Goal: Transaction & Acquisition: Purchase product/service

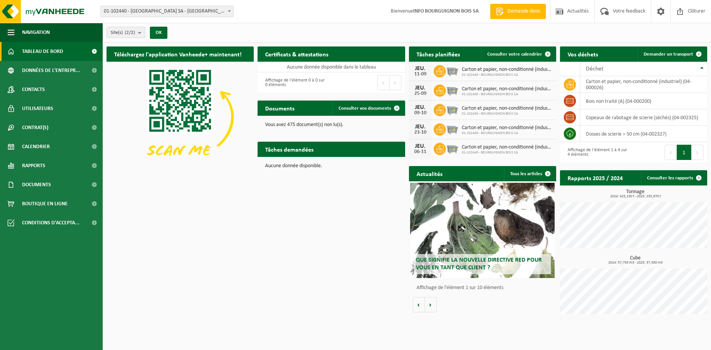
click at [517, 316] on div "Téléchargez l'application Vanheede+ maintenant! Cachez Certificats & attestatio…" at bounding box center [407, 182] width 604 height 279
click at [70, 90] on link "Contacts" at bounding box center [51, 89] width 103 height 19
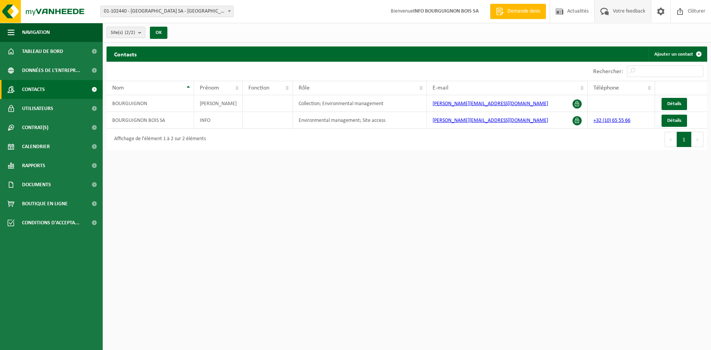
click at [636, 11] on span "Votre feedback" at bounding box center [629, 11] width 36 height 22
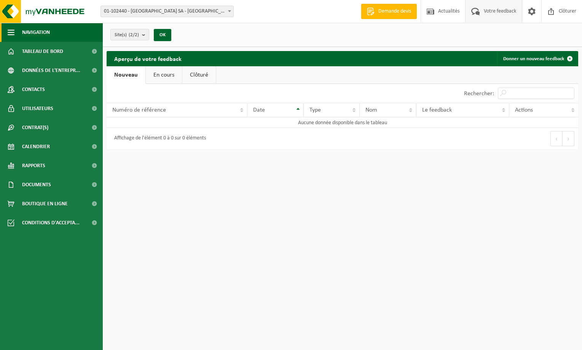
click at [26, 37] on span "Navigation" at bounding box center [36, 32] width 28 height 19
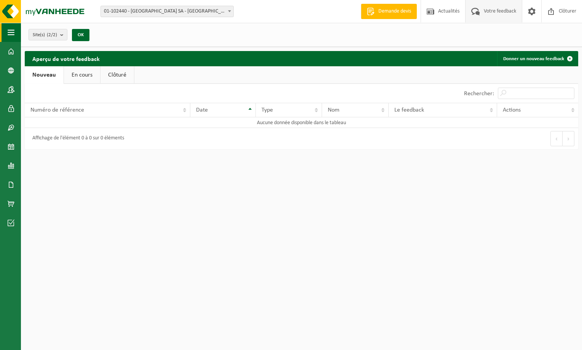
click at [11, 31] on span "button" at bounding box center [11, 32] width 7 height 19
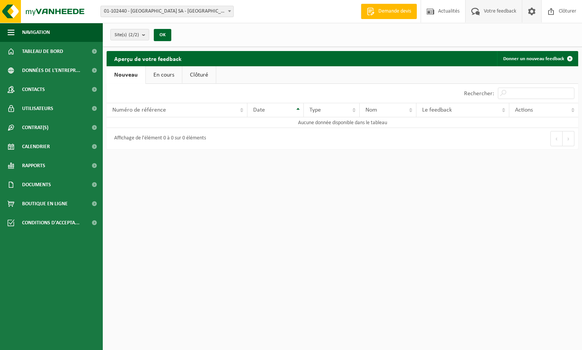
click at [533, 11] on span at bounding box center [531, 11] width 11 height 22
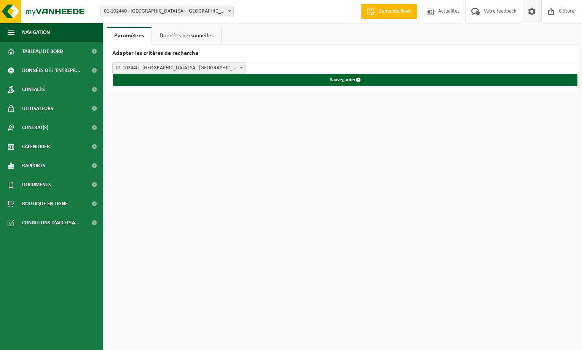
click at [216, 30] on link "Données personnelles" at bounding box center [186, 35] width 69 height 17
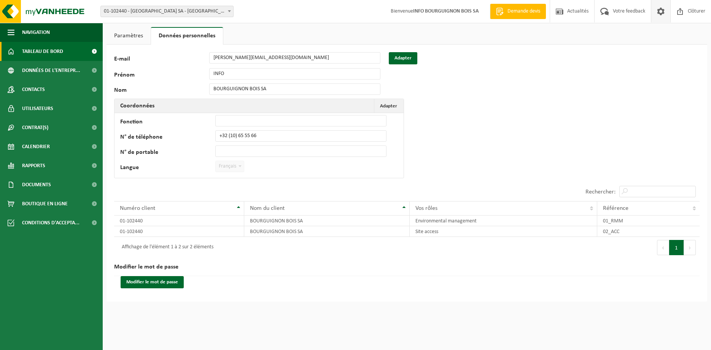
click at [54, 50] on span "Tableau de bord" at bounding box center [42, 51] width 41 height 19
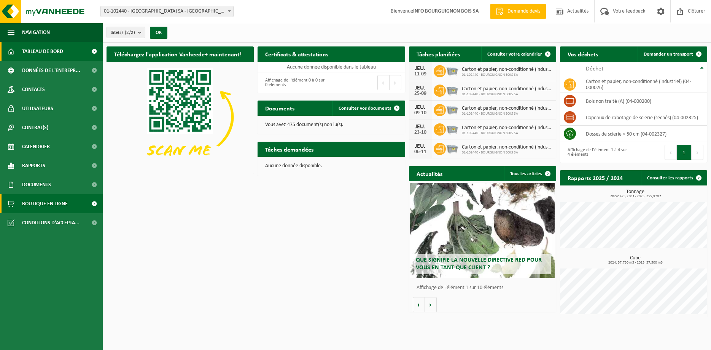
click at [54, 206] on span "Boutique en ligne" at bounding box center [45, 203] width 46 height 19
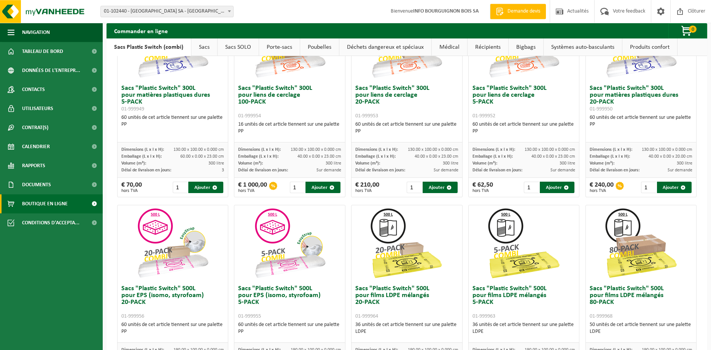
scroll to position [155, 0]
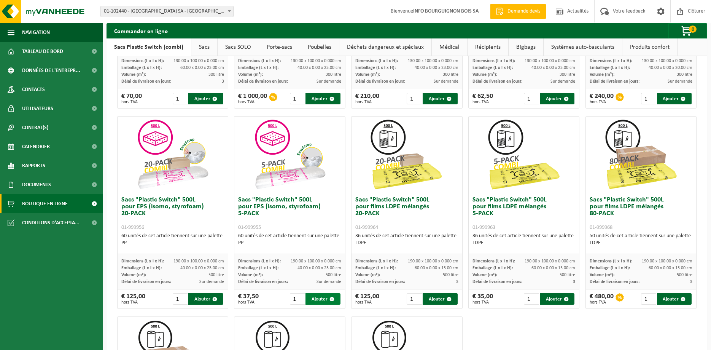
click at [323, 295] on button "Ajouter" at bounding box center [322, 298] width 35 height 11
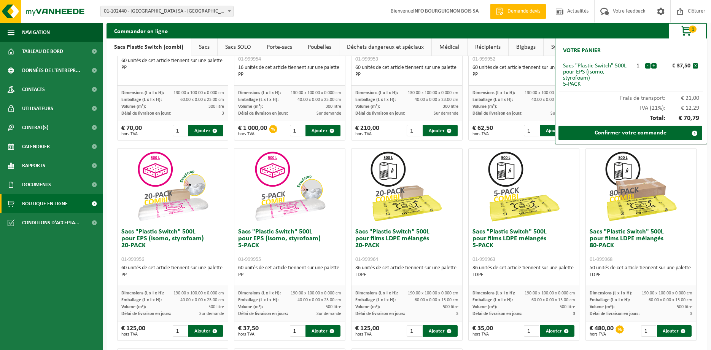
scroll to position [194, 0]
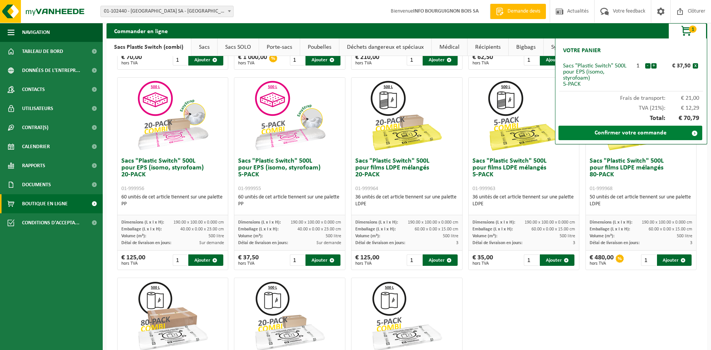
click at [617, 134] on link "Confirmer votre commande" at bounding box center [630, 133] width 144 height 14
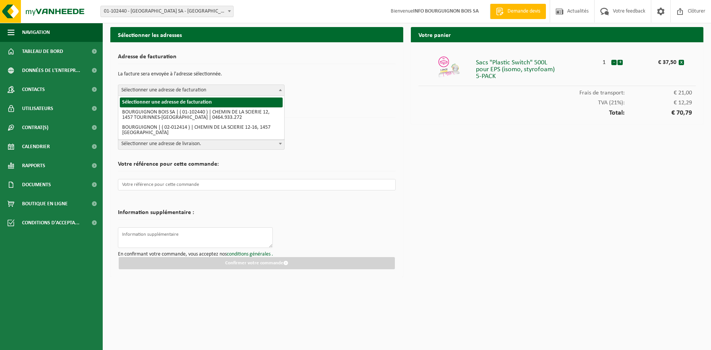
click at [244, 89] on span "Sélectionner une adresse de facturation" at bounding box center [201, 90] width 166 height 11
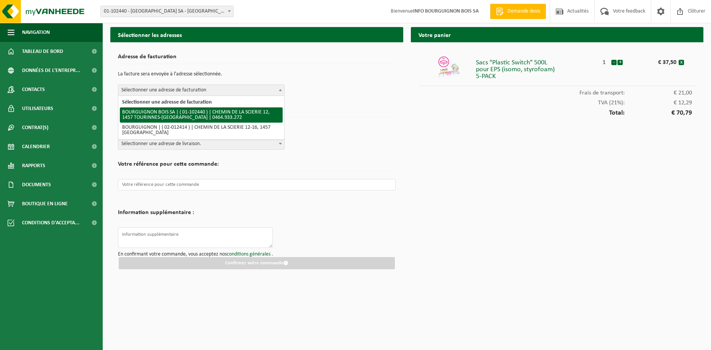
select select "86235"
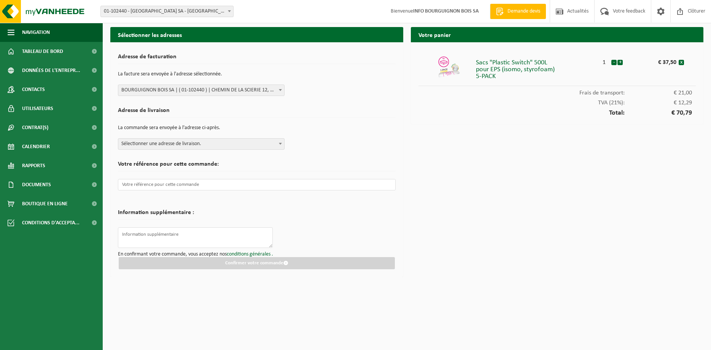
click at [180, 148] on span "Sélectionner une adresse de livraison." at bounding box center [201, 143] width 166 height 11
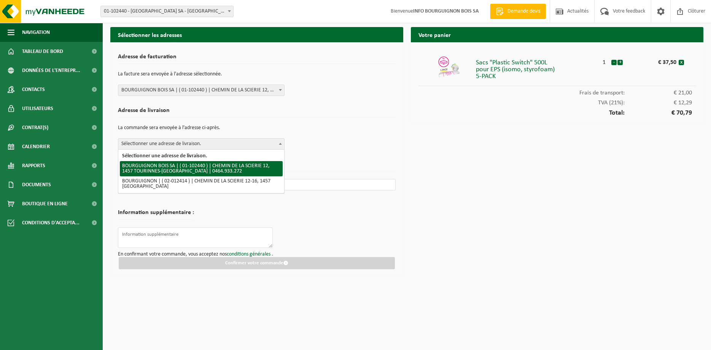
select select "86235"
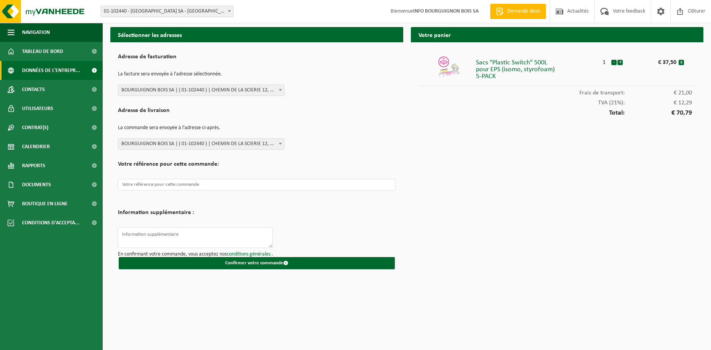
click at [56, 75] on span "Données de l'entrepr..." at bounding box center [51, 70] width 58 height 19
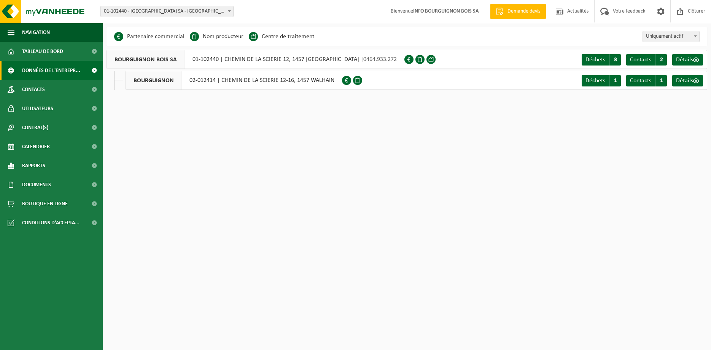
click at [313, 60] on div "BOURGUIGNON BOIS SA 01-102440 | CHEMIN DE LA SCIERIE 12, 1457 TOURINNES-[GEOGRA…" at bounding box center [256, 59] width 298 height 19
click at [643, 62] on span "Contacts" at bounding box center [640, 60] width 21 height 6
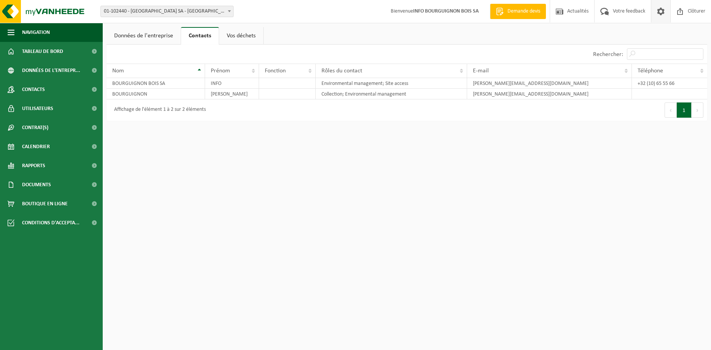
click at [662, 11] on span at bounding box center [660, 11] width 11 height 22
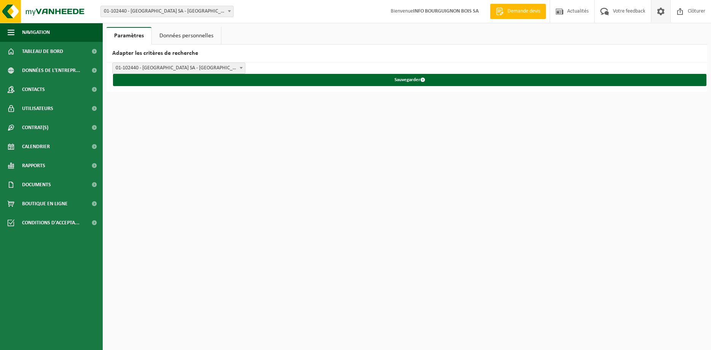
click at [240, 70] on span at bounding box center [241, 68] width 8 height 10
click at [179, 37] on link "Données personnelles" at bounding box center [186, 35] width 69 height 17
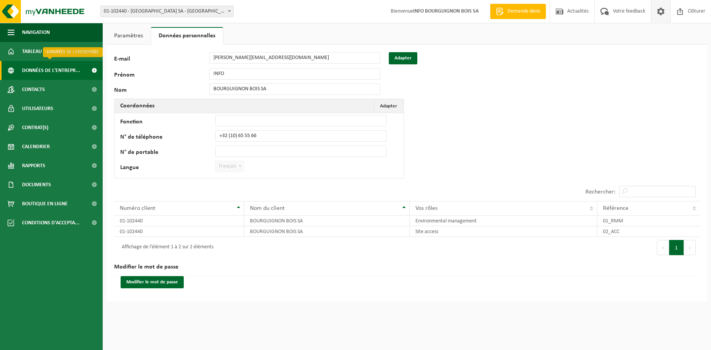
click at [37, 67] on span "Données de l'entrepr..." at bounding box center [51, 70] width 58 height 19
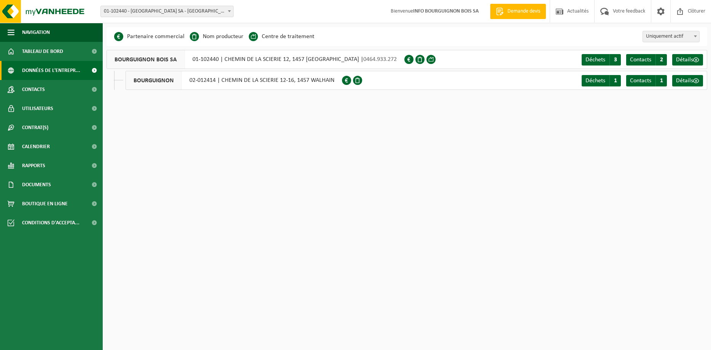
click at [246, 62] on div "BOURGUIGNON BOIS SA 01-102440 | CHEMIN DE LA SCIERIE 12, 1457 TOURINNES-[GEOGRA…" at bounding box center [256, 59] width 298 height 19
click at [593, 59] on span "Déchets" at bounding box center [595, 60] width 20 height 6
click at [692, 59] on span "Détails" at bounding box center [684, 60] width 17 height 6
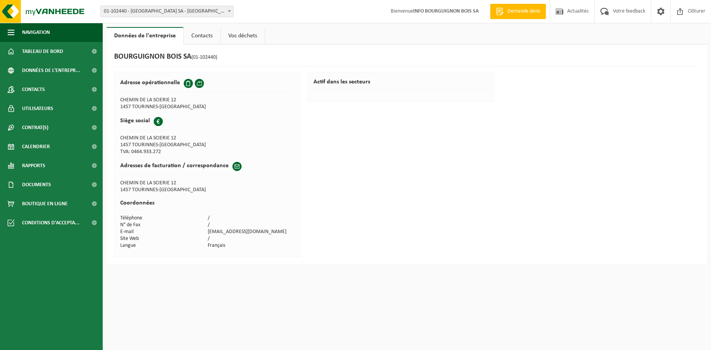
click at [177, 182] on td "CHEMIN DE LA SCIERIE 12" at bounding box center [207, 183] width 175 height 7
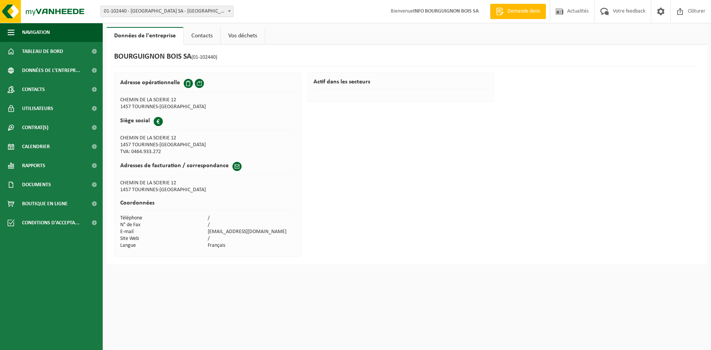
click at [262, 192] on td "1457 TOURINNES-SAINT-LAMBERT" at bounding box center [207, 189] width 175 height 7
click at [68, 205] on link "Boutique en ligne" at bounding box center [51, 203] width 103 height 19
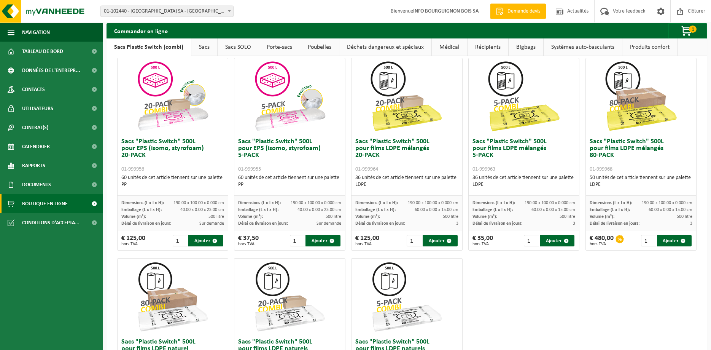
scroll to position [233, 0]
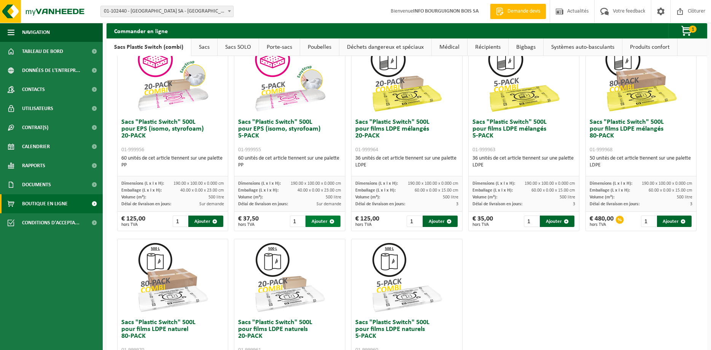
click at [325, 223] on button "Ajouter" at bounding box center [322, 220] width 35 height 11
click at [687, 31] on span "button" at bounding box center [687, 31] width 38 height 15
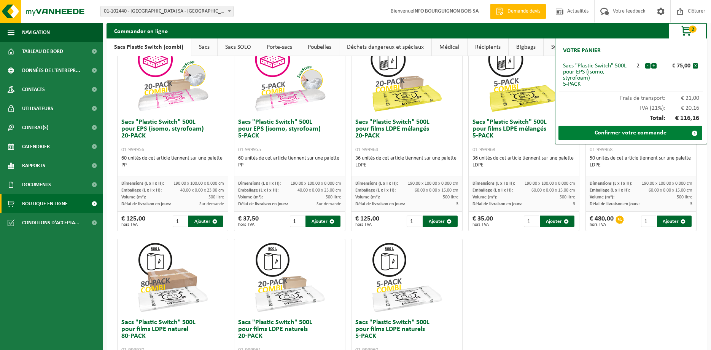
click at [636, 132] on link "Confirmer votre commande" at bounding box center [630, 133] width 144 height 14
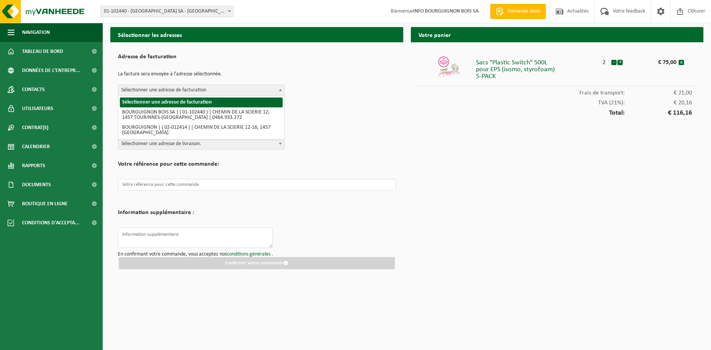
click at [183, 92] on span "Sélectionner une adresse de facturation" at bounding box center [201, 90] width 166 height 11
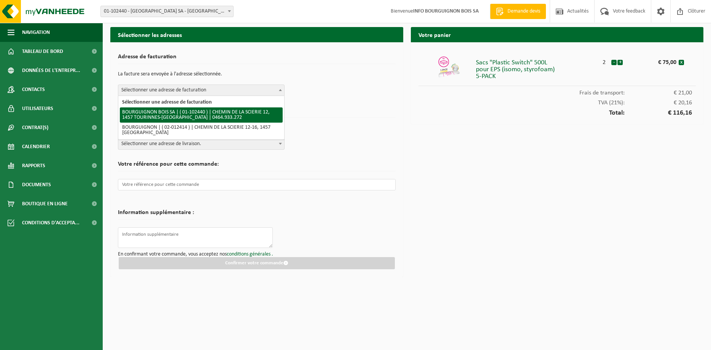
select select "86235"
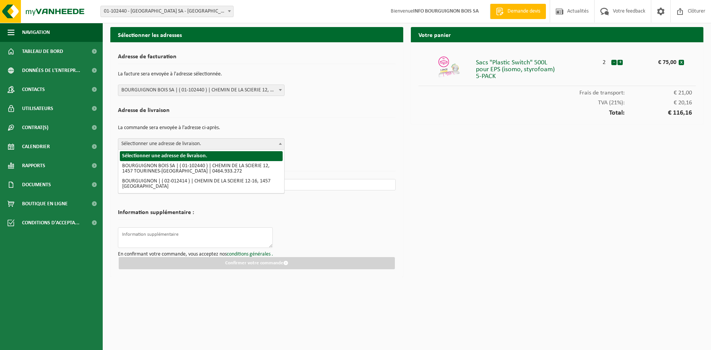
click at [197, 146] on span "Sélectionner une adresse de livraison." at bounding box center [201, 143] width 166 height 11
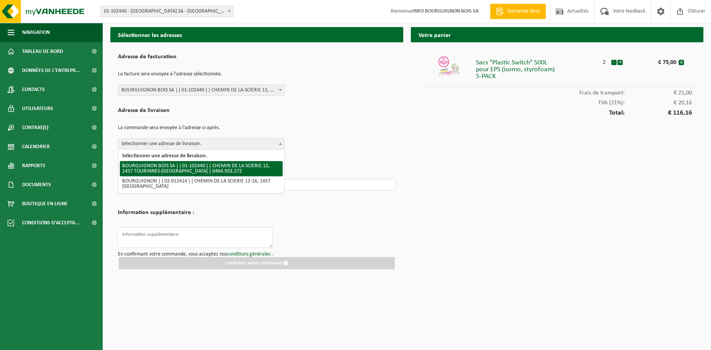
select select "86235"
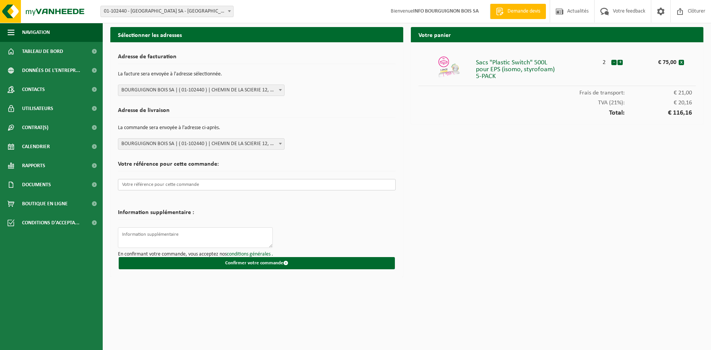
click at [221, 181] on input "text" at bounding box center [257, 184] width 278 height 11
click at [186, 239] on textarea at bounding box center [195, 237] width 155 height 21
type textarea "A LIVRER AU NUMERO 18 - BUREAU DE L'ENTREPRISE BOURGUIGNON SA"
click at [170, 185] on input "text" at bounding box center [257, 184] width 278 height 11
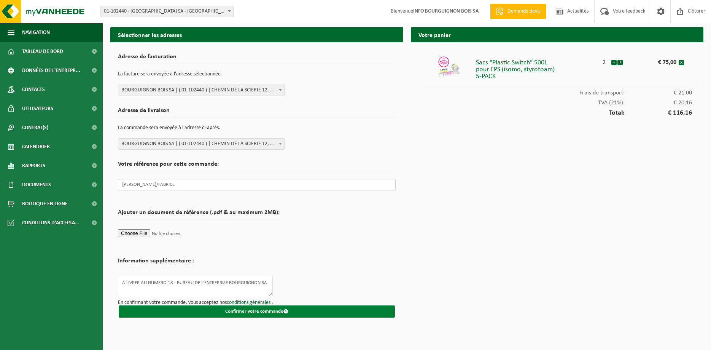
type input "DELPHINE/FABRICE"
click at [245, 312] on button "Confirmer votre commande" at bounding box center [257, 311] width 276 height 12
